Goal: Transaction & Acquisition: Purchase product/service

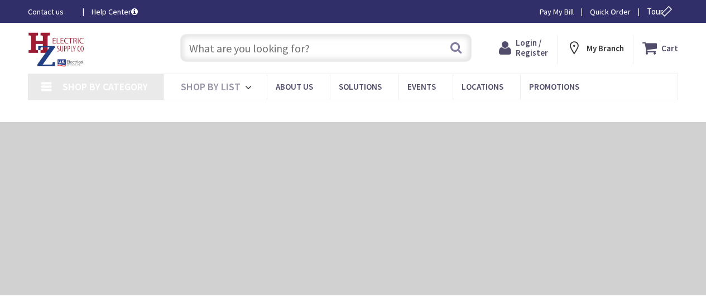
type input "Q4VR+[GEOGRAPHIC_DATA], [GEOGRAPHIC_DATA]"
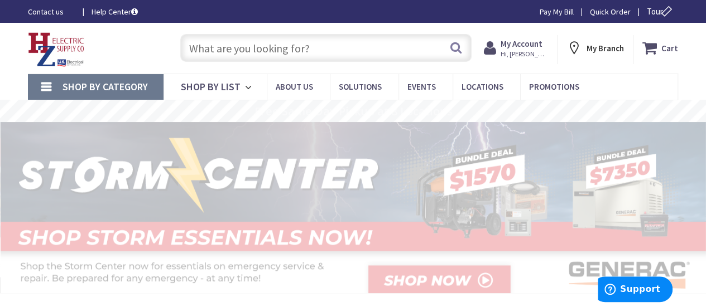
click at [296, 44] on input "text" at bounding box center [325, 48] width 291 height 28
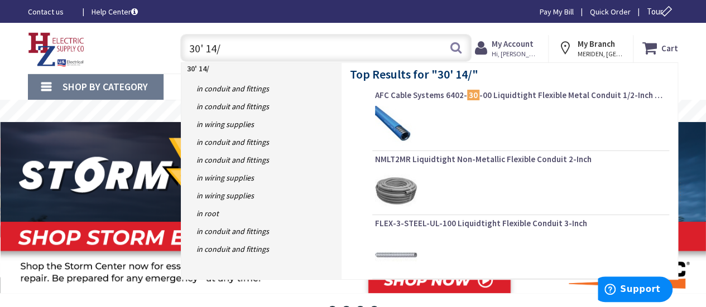
type input "30' 14/2"
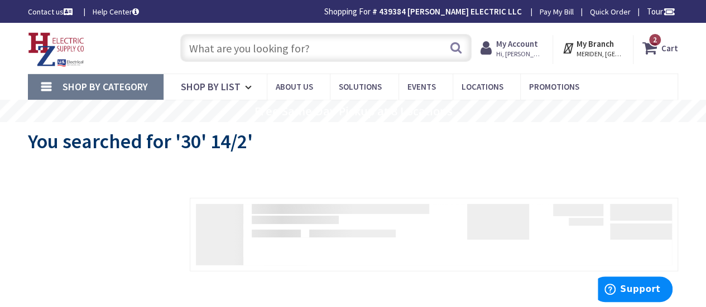
click at [279, 49] on input "text" at bounding box center [325, 48] width 291 height 28
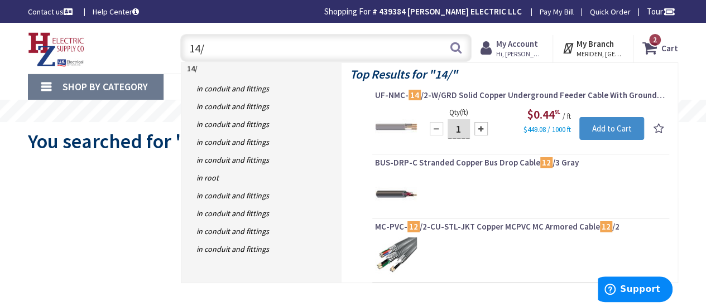
type input "14/2"
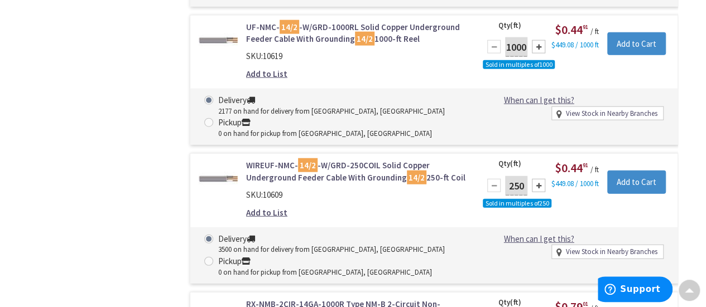
scroll to position [1562, 0]
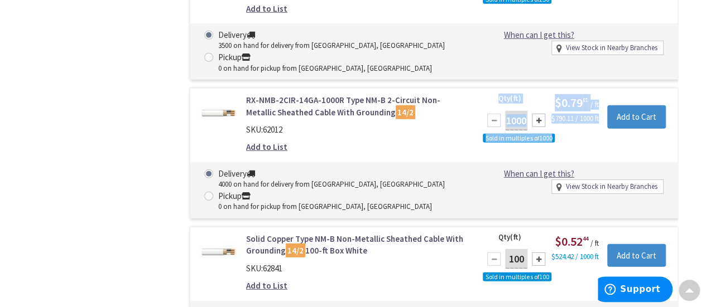
drag, startPoint x: 339, startPoint y: 160, endPoint x: 345, endPoint y: 167, distance: 8.7
click at [344, 94] on form "RX-NMB-2CIR-14GA-1000R Type NM-B 2-Circuit Non-Metallic Sheathed Cable With Gro…" at bounding box center [433, 94] width 487 height 0
click at [397, 156] on div "RX-NMB-2CIR-14GA-1000R Type NM-B 2-Circuit Non-Metallic Sheathed Cable With Gro…" at bounding box center [356, 126] width 237 height 65
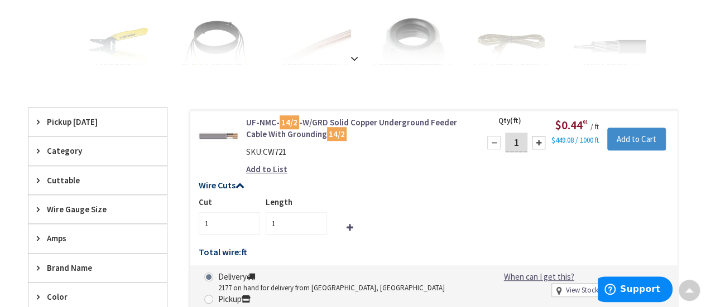
scroll to position [0, 0]
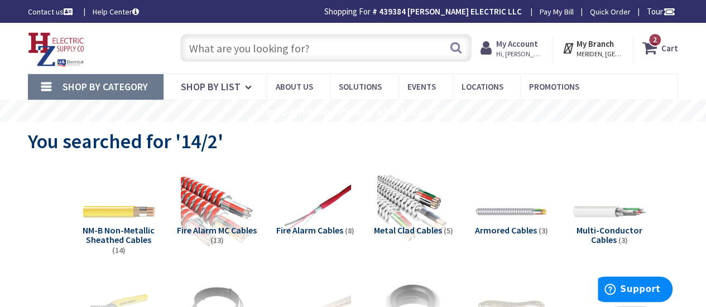
click at [274, 36] on input "text" at bounding box center [325, 48] width 291 height 28
type input "14/3"
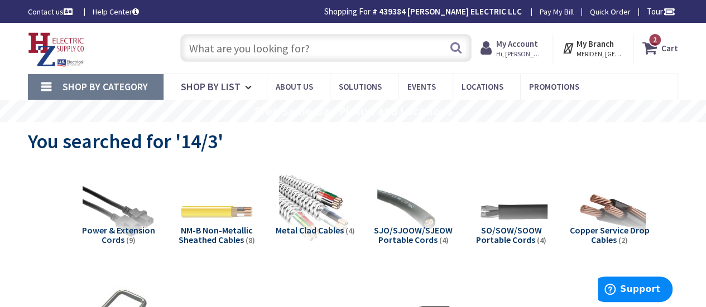
click at [351, 54] on input "text" at bounding box center [325, 48] width 291 height 28
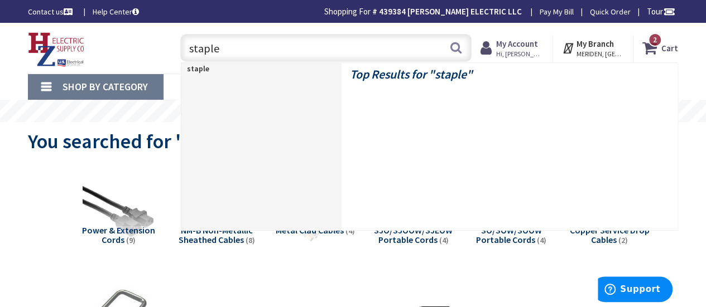
type input "staples"
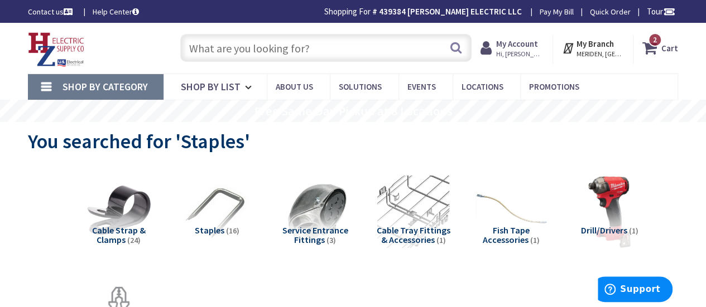
click at [314, 56] on input "text" at bounding box center [325, 48] width 291 height 28
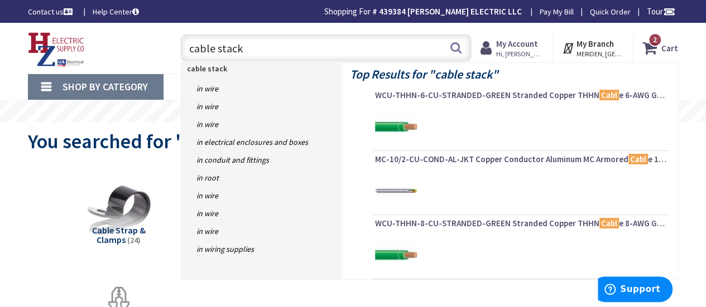
type input "cable stacks"
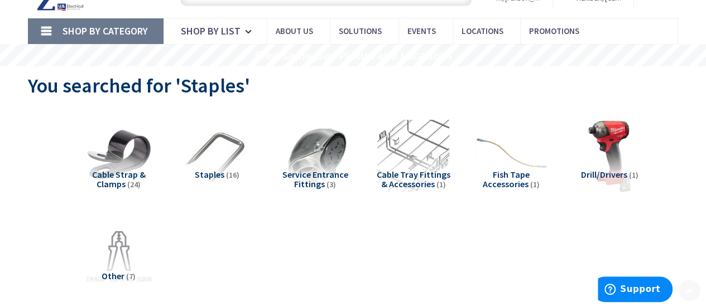
scroll to position [109, 0]
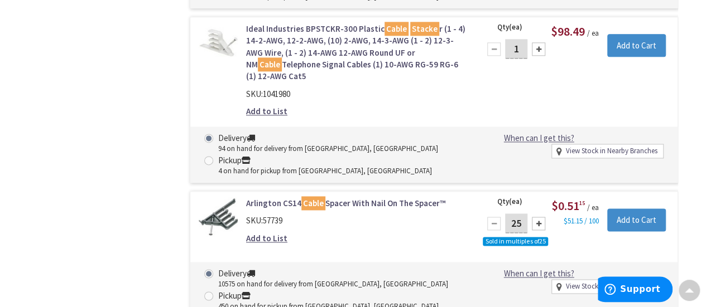
scroll to position [614, 0]
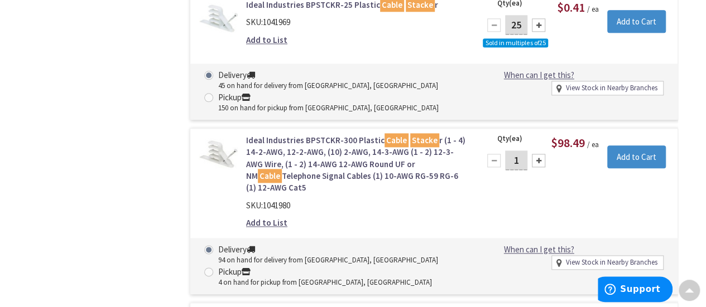
click at [374, 153] on link "Ideal Industries BPSTCKR-300 Plastic Cable Stacke r (1 - 4) 14-2-AWG, 12-2-AWG,…" at bounding box center [356, 164] width 220 height 60
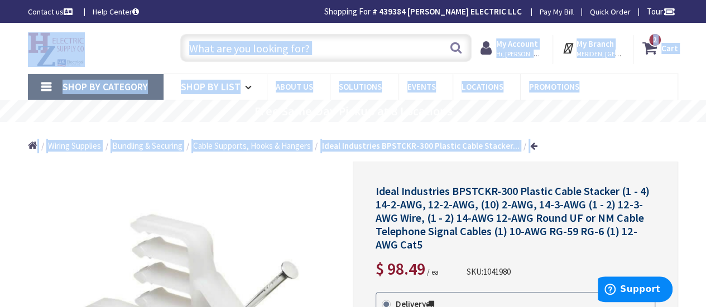
drag, startPoint x: 195, startPoint y: 257, endPoint x: 272, endPoint y: 269, distance: 77.4
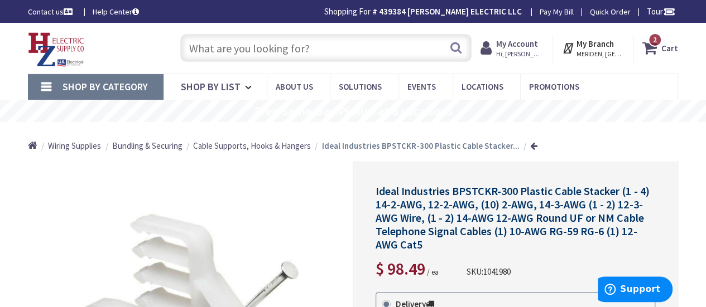
click at [468, 223] on span "Ideal Industries BPSTCKR-300 Plastic Cable Stacker (1 - 4) 14-2-AWG, 12-2-AWG, …" at bounding box center [511, 217] width 273 height 67
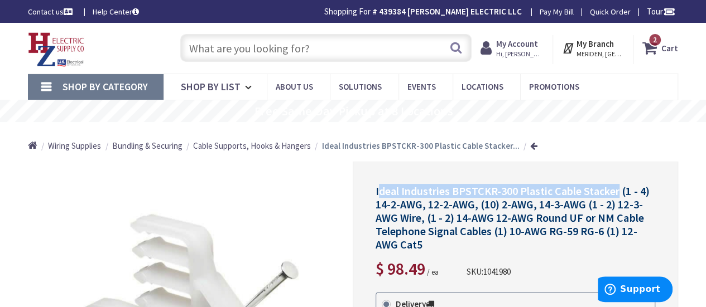
drag, startPoint x: 378, startPoint y: 188, endPoint x: 617, endPoint y: 197, distance: 238.9
click at [617, 197] on span "Ideal Industries BPSTCKR-300 Plastic Cable Stacker (1 - 4) 14-2-AWG, 12-2-AWG, …" at bounding box center [511, 217] width 273 height 67
copy span "deal Industries BPSTCKR-300 Plastic Cable Stacker"
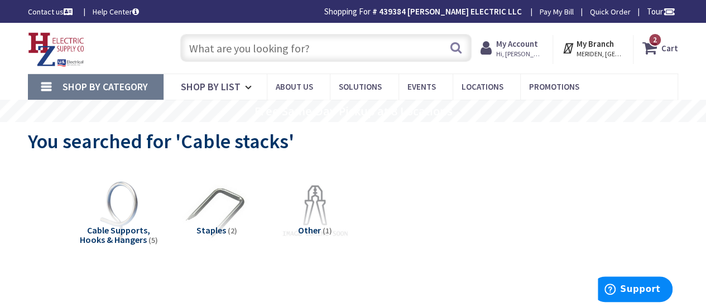
click at [302, 51] on input "text" at bounding box center [325, 48] width 291 height 28
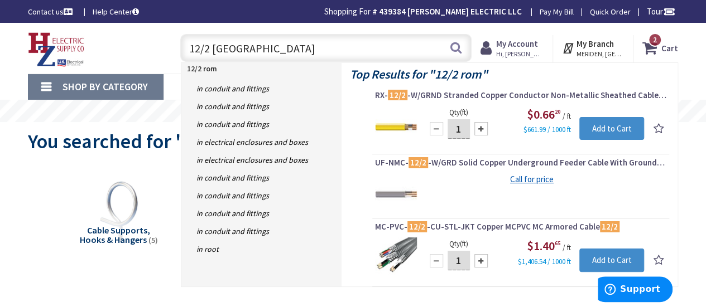
type input "12/2 romex"
